Goal: Find specific page/section: Find specific page/section

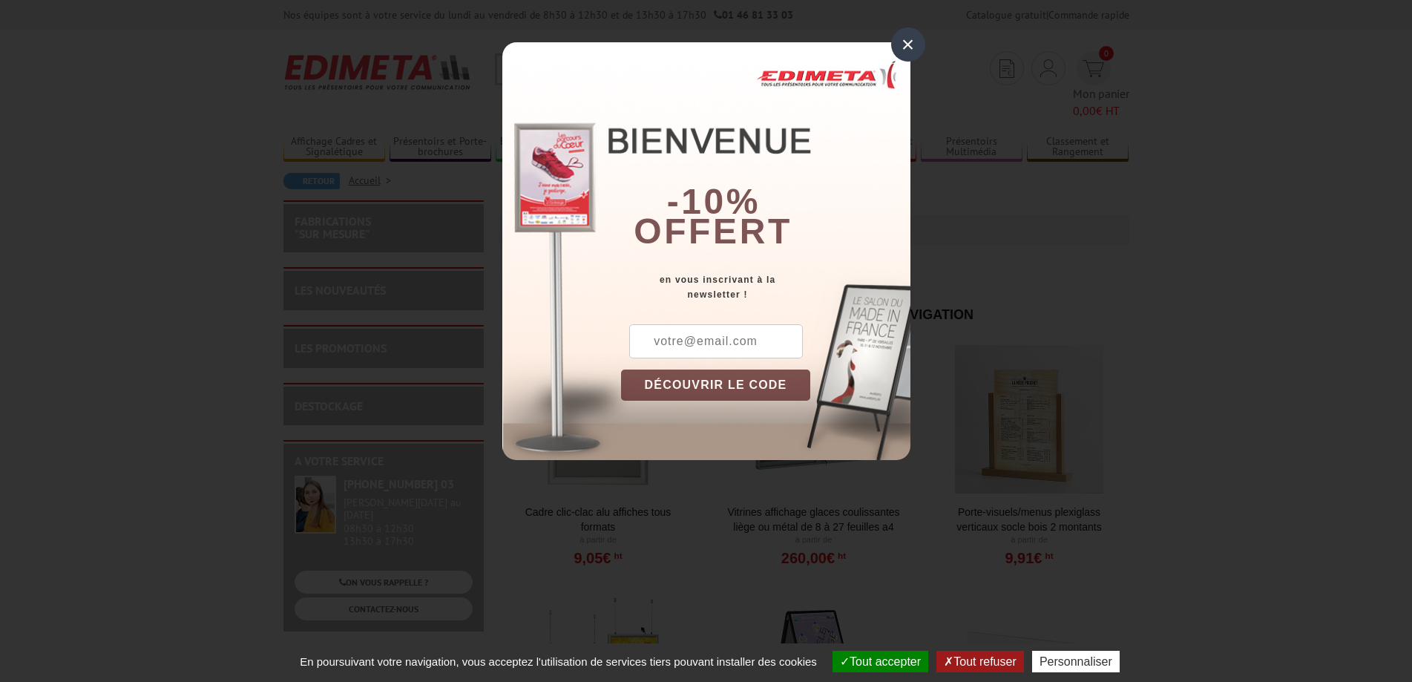
click at [905, 45] on div "×" at bounding box center [908, 44] width 34 height 34
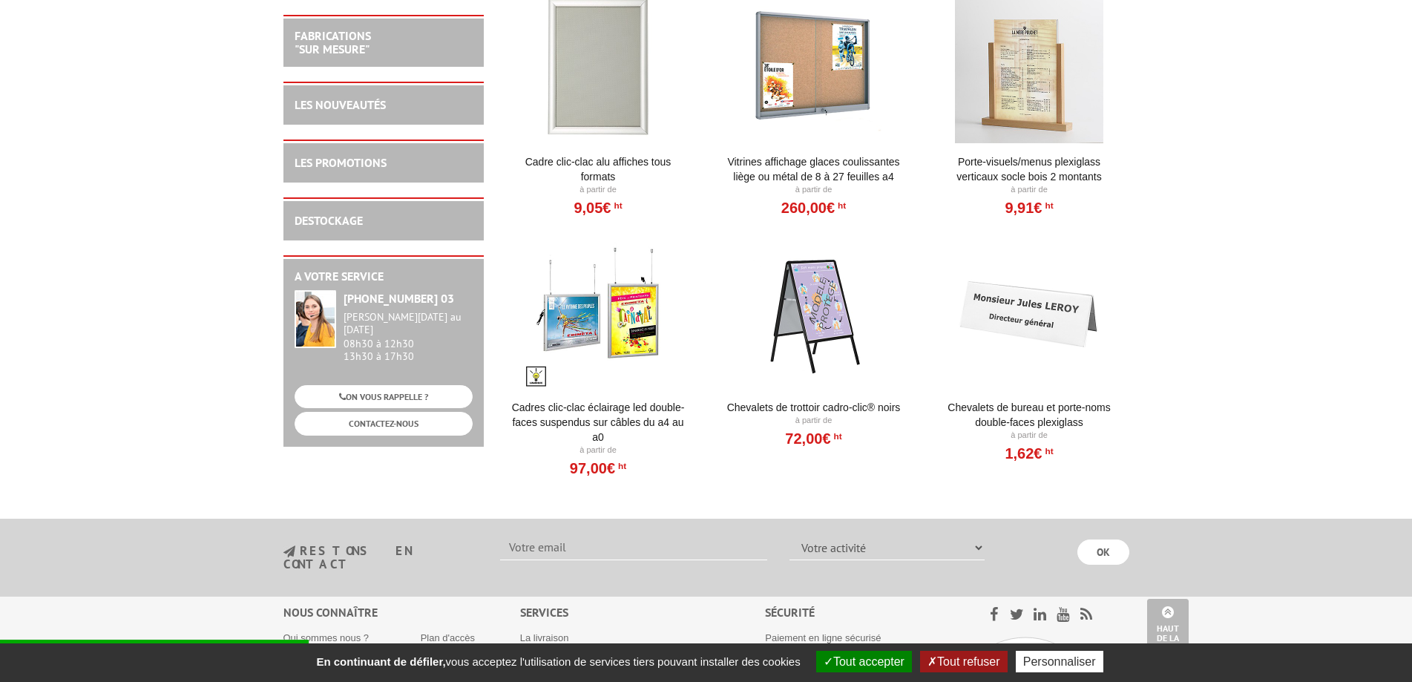
scroll to position [202, 0]
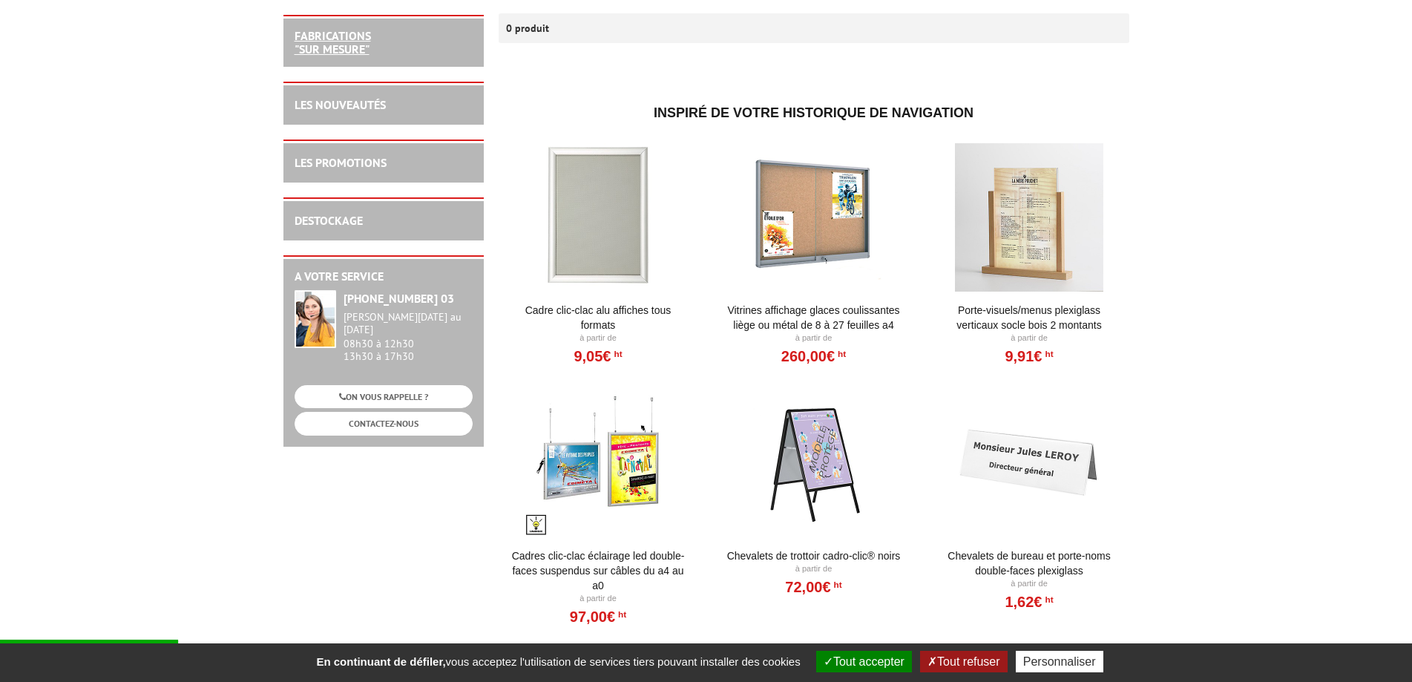
click at [342, 50] on link "FABRICATIONS "Sur Mesure"" at bounding box center [333, 42] width 76 height 28
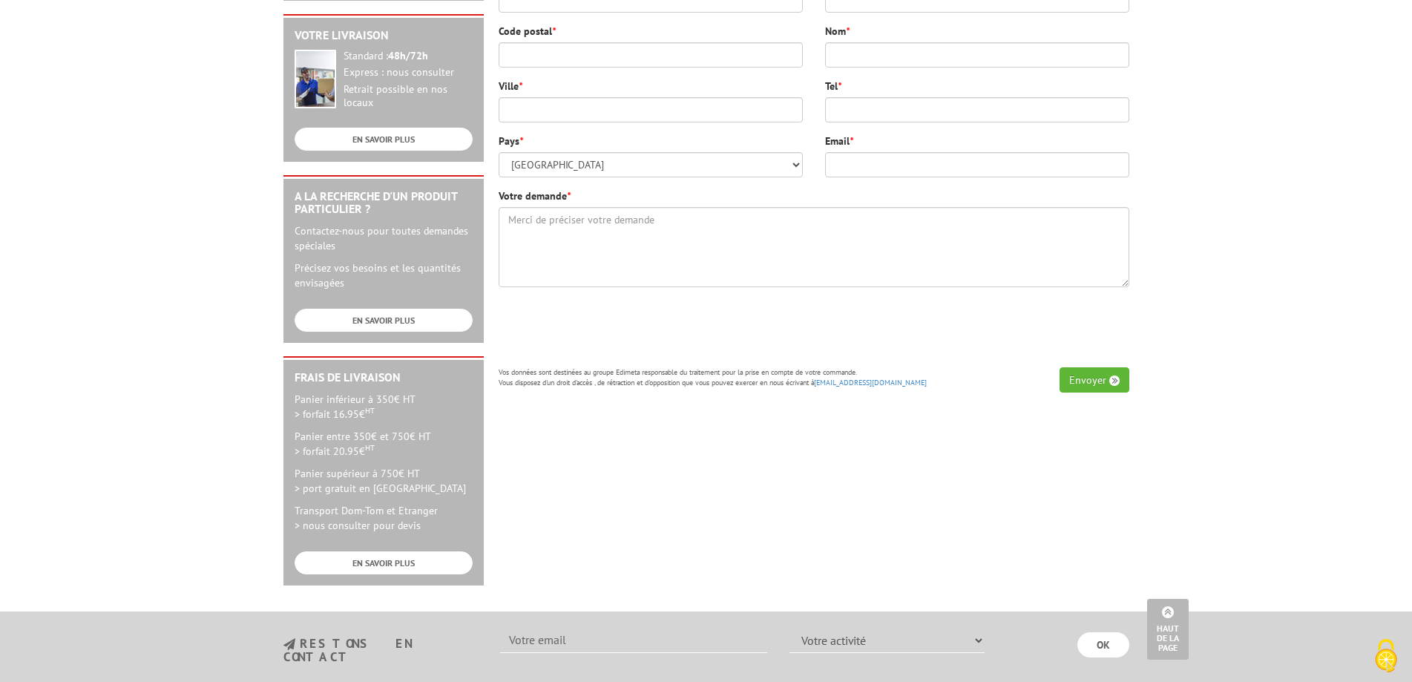
scroll to position [445, 0]
